Goal: Navigation & Orientation: Go to known website

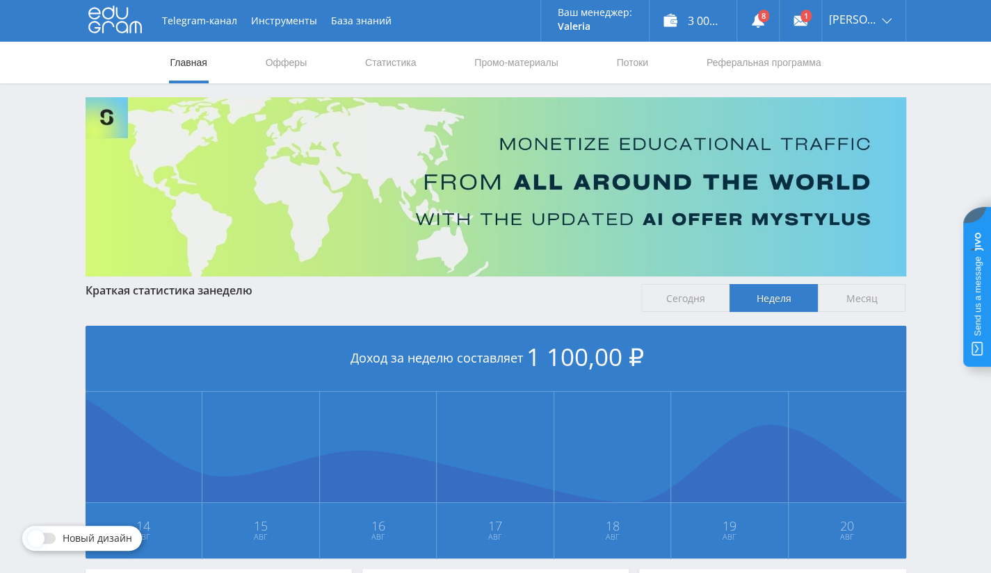
click at [858, 119] on img at bounding box center [496, 186] width 820 height 179
click at [866, 108] on link "Выход" at bounding box center [863, 105] width 83 height 25
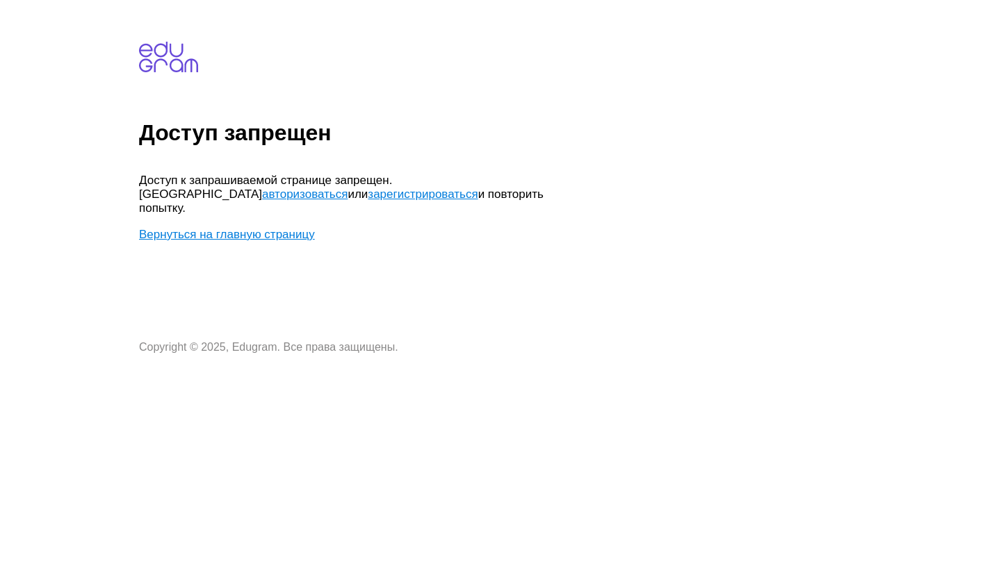
drag, startPoint x: 264, startPoint y: 220, endPoint x: 279, endPoint y: 215, distance: 16.0
click at [264, 228] on link "Вернуться на главную страницу" at bounding box center [227, 234] width 176 height 13
click at [260, 228] on link "Вернуться на главную страницу" at bounding box center [227, 234] width 176 height 13
click at [348, 188] on link "авторизоваться" at bounding box center [305, 194] width 86 height 13
